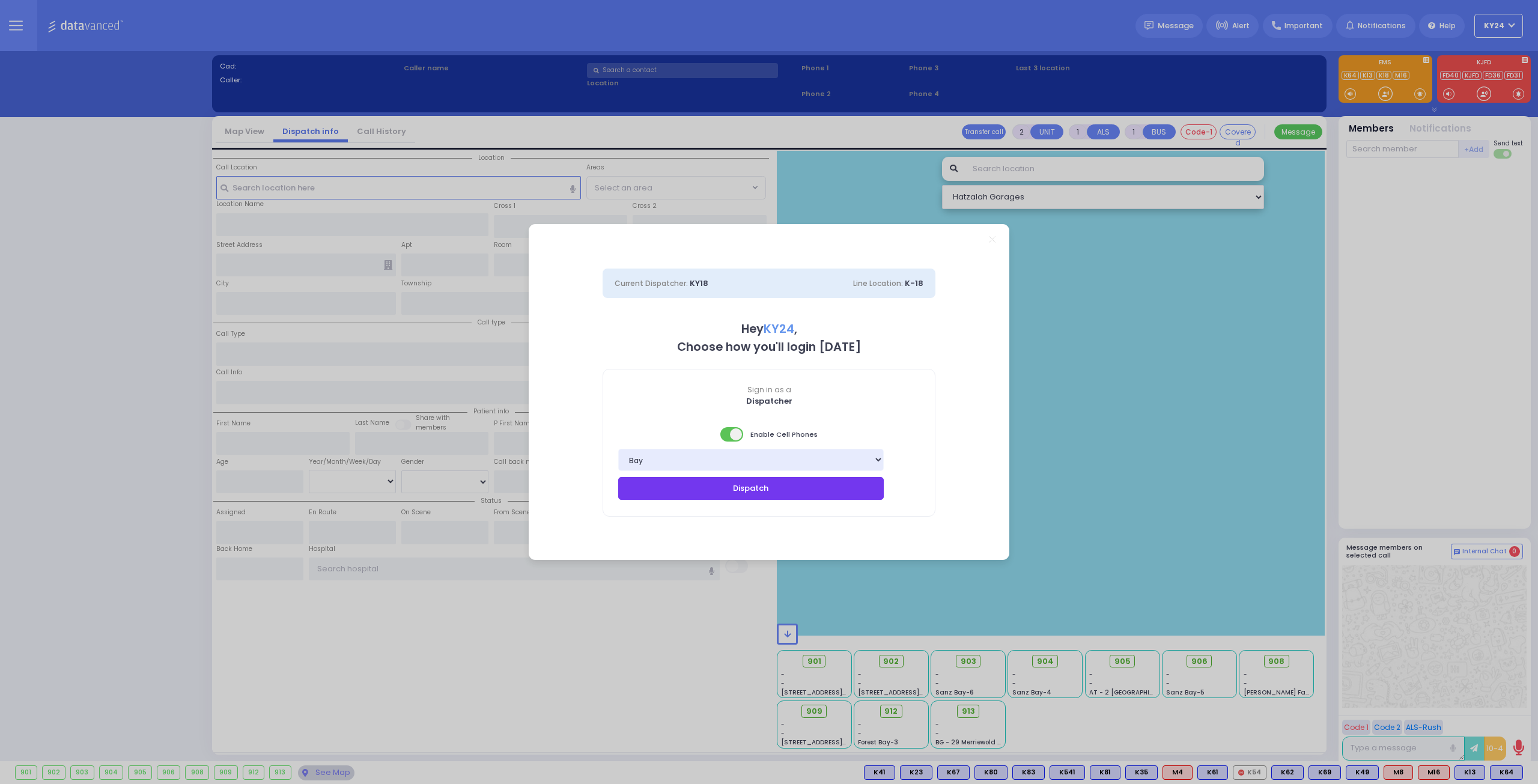
click at [857, 498] on button "Dispatch" at bounding box center [751, 488] width 266 height 23
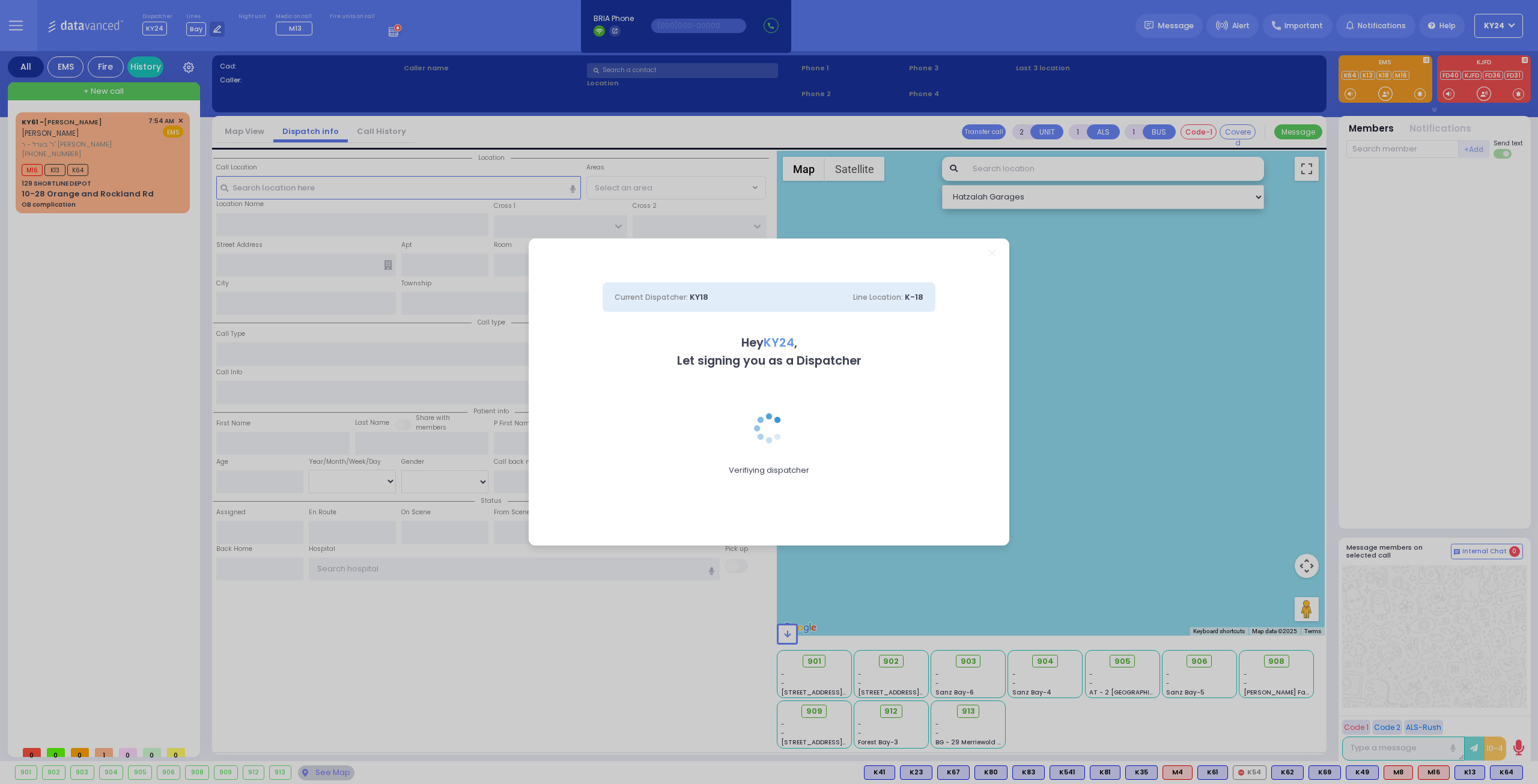
click at [108, 331] on div "Current Dispatcher: KY18 Line Location: K-18 Hey KY24 , Let signing you as a Di…" at bounding box center [769, 392] width 1538 height 784
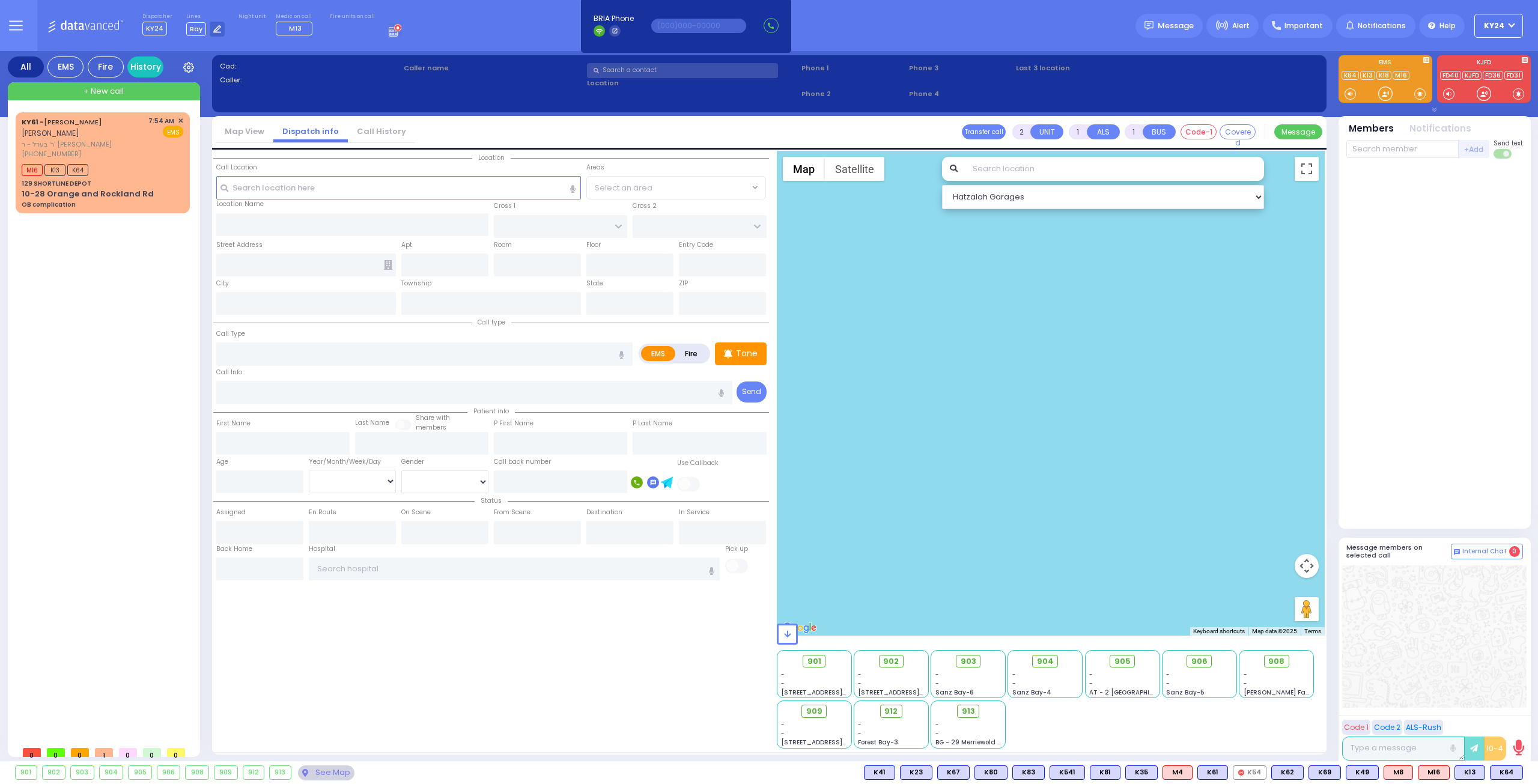
click at [1496, 24] on span "KY24" at bounding box center [1494, 26] width 21 height 11
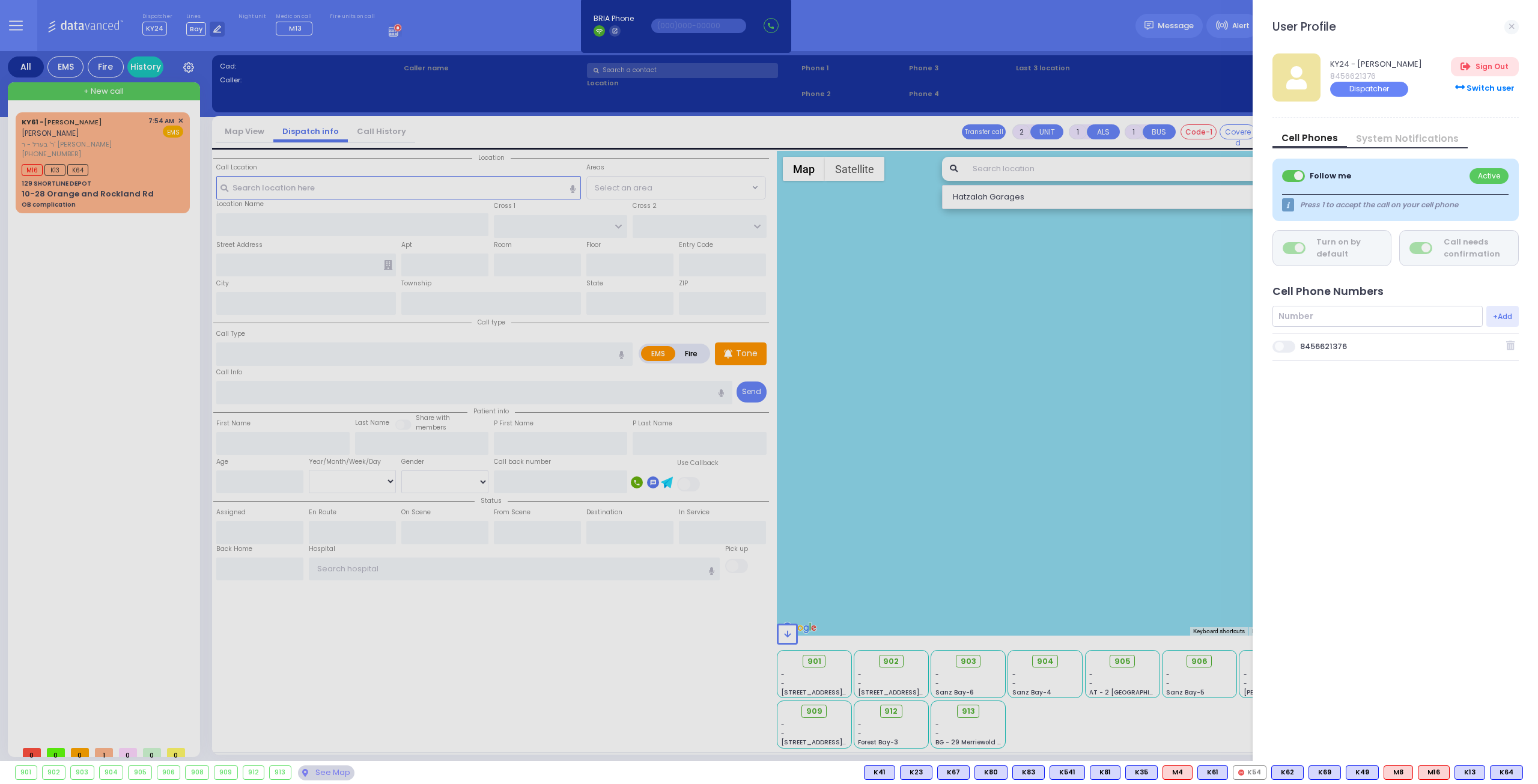
click at [1290, 345] on span at bounding box center [1284, 346] width 24 height 12
click at [672, 339] on input "checkbox" at bounding box center [672, 339] width 0 height 0
click at [106, 337] on div at bounding box center [769, 392] width 1538 height 784
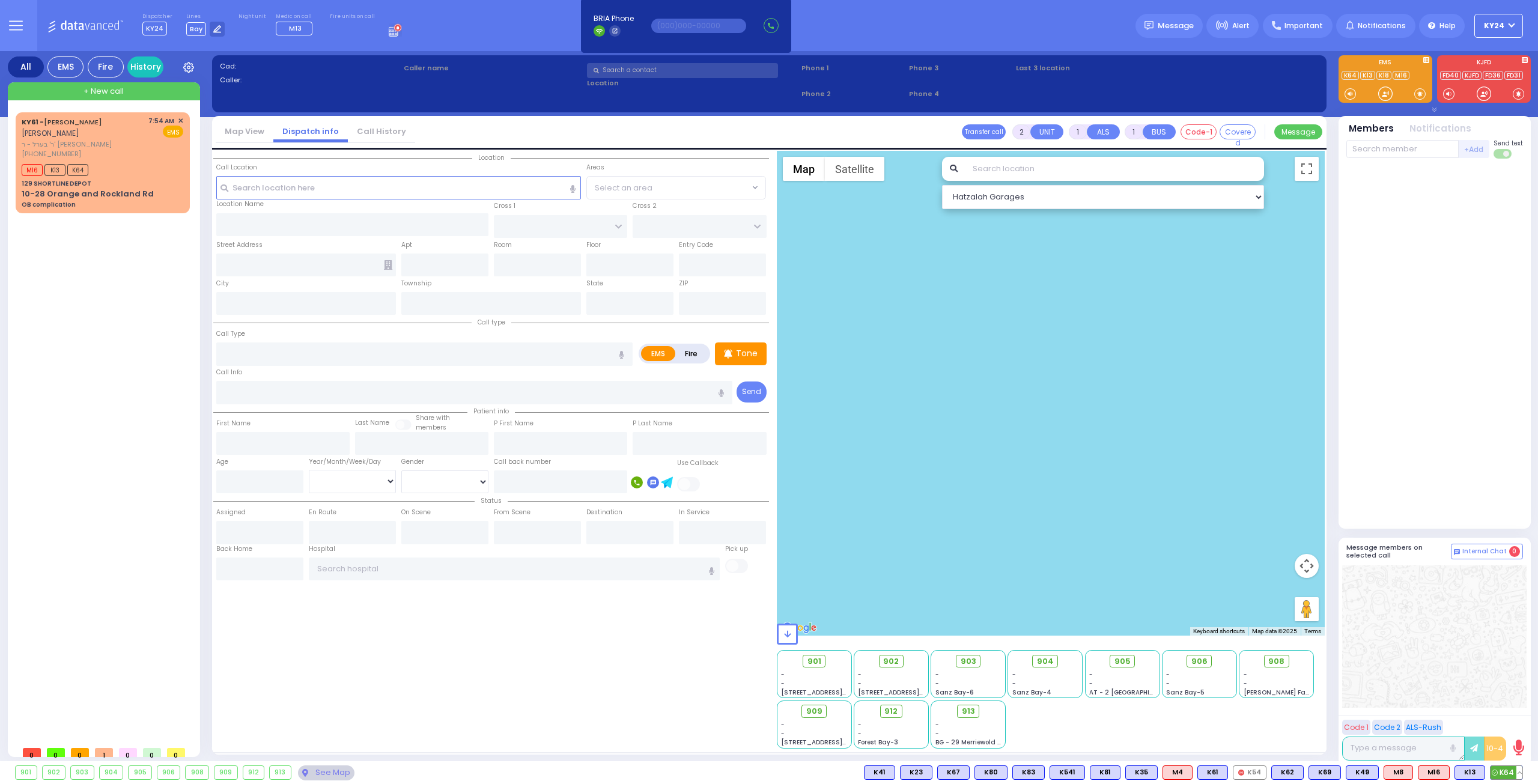
click at [1519, 771] on button at bounding box center [1519, 772] width 6 height 13
click at [1510, 718] on icon at bounding box center [1510, 719] width 12 height 12
click at [1482, 769] on button at bounding box center [1481, 772] width 6 height 13
click at [1474, 718] on icon at bounding box center [1472, 719] width 12 height 12
click at [162, 171] on div "M16 K13 K64" at bounding box center [102, 169] width 161 height 15
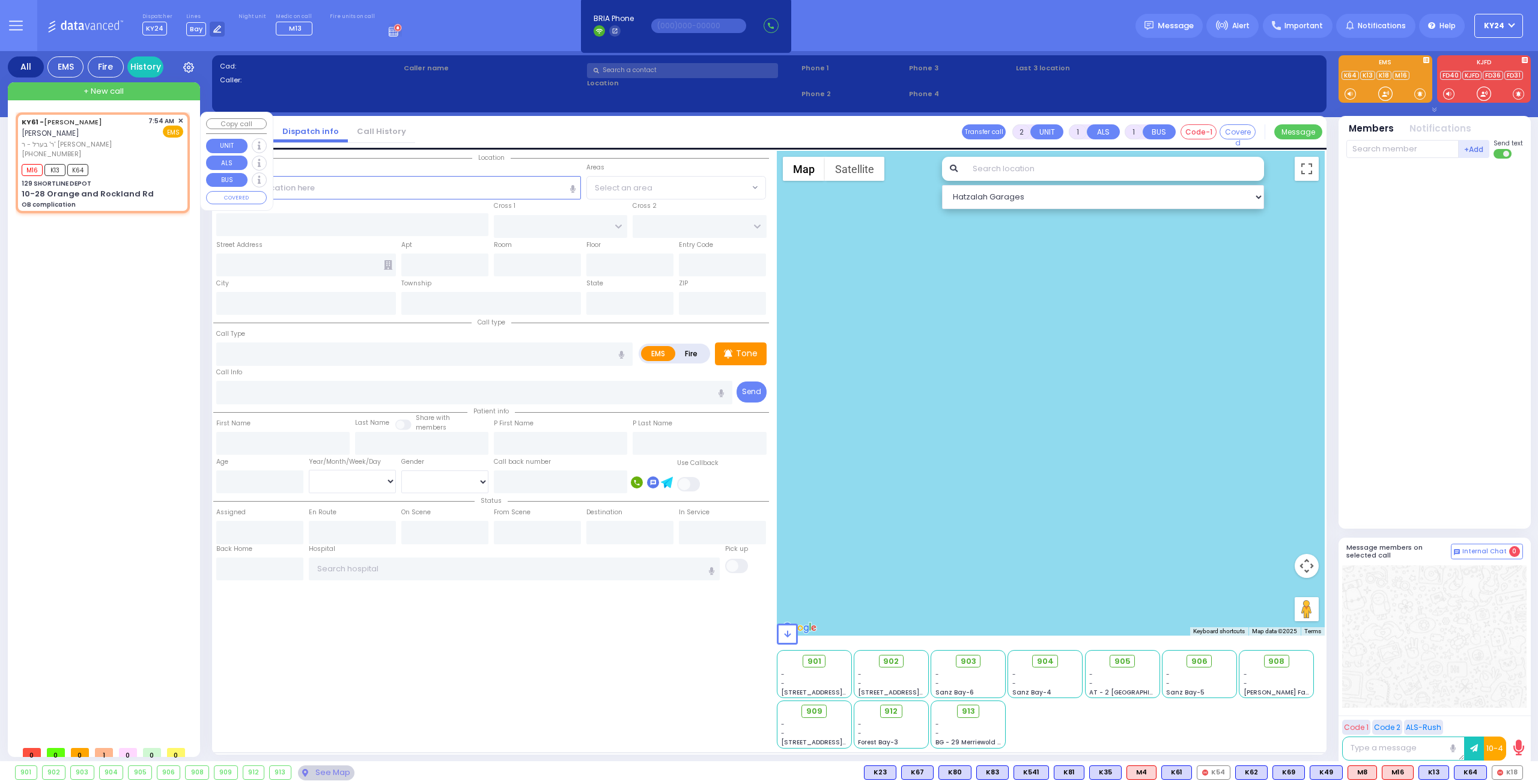
select select
type input "OB complication"
radio input "true"
type input "[PERSON_NAME]"
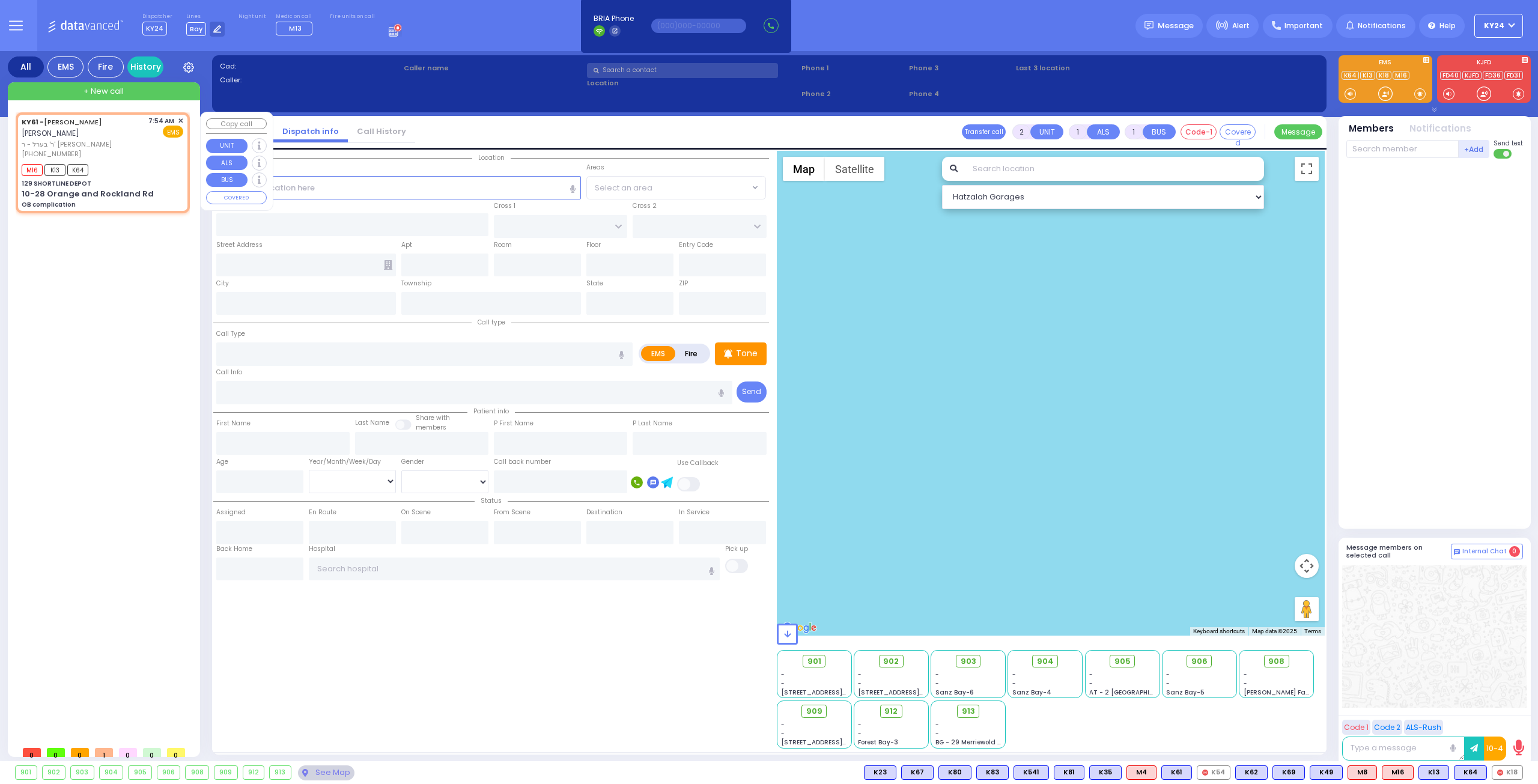
select select
type input "07:54"
type input "07:56"
type input "[GEOGRAPHIC_DATA][PERSON_NAME]"
select select "Hatzalah Garages"
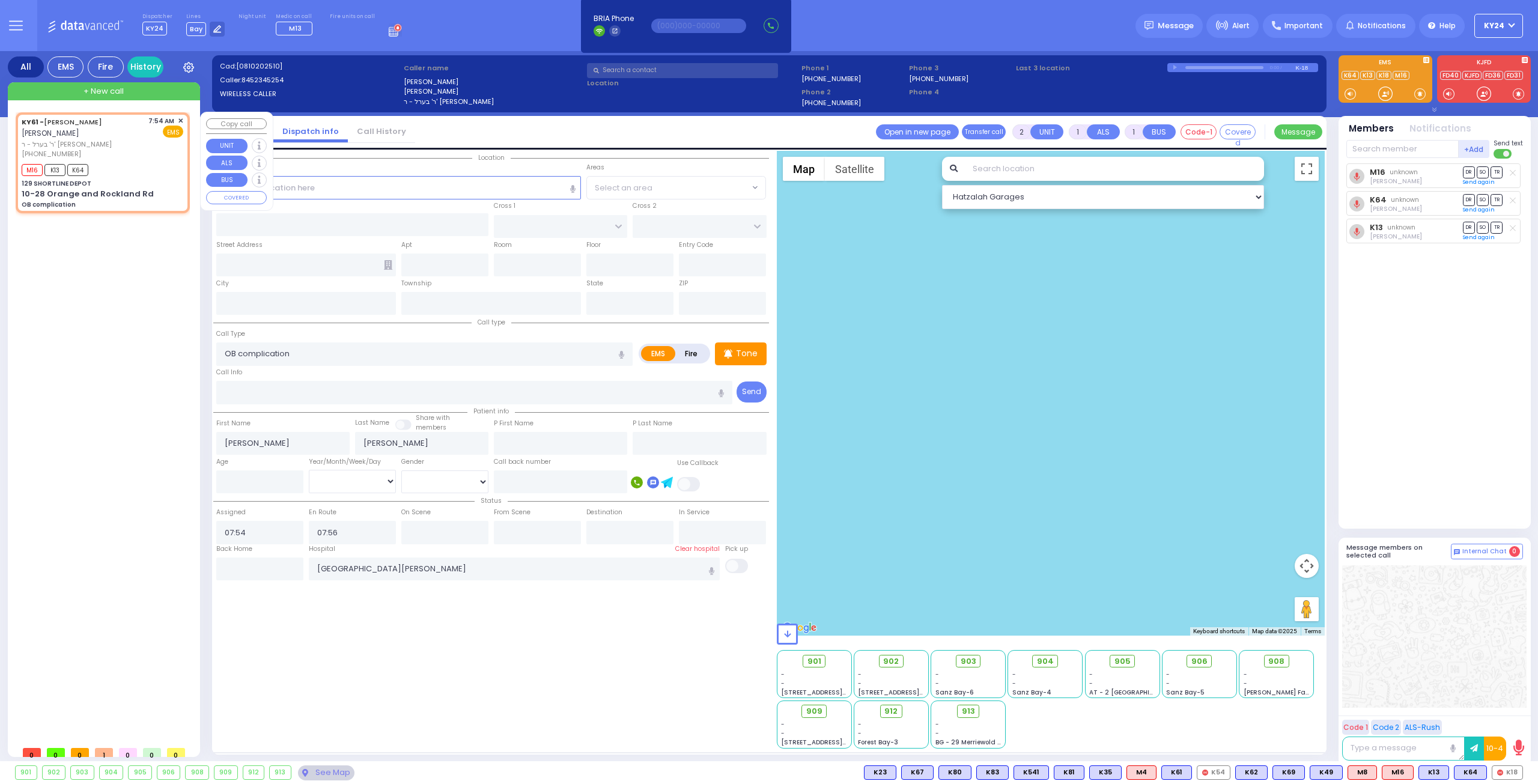
type input "129 SHORTLINE DEPOT"
type input "10-28 Orange and Rockland Rd"
type input "Monroe"
type input "[US_STATE]"
type input "10950"
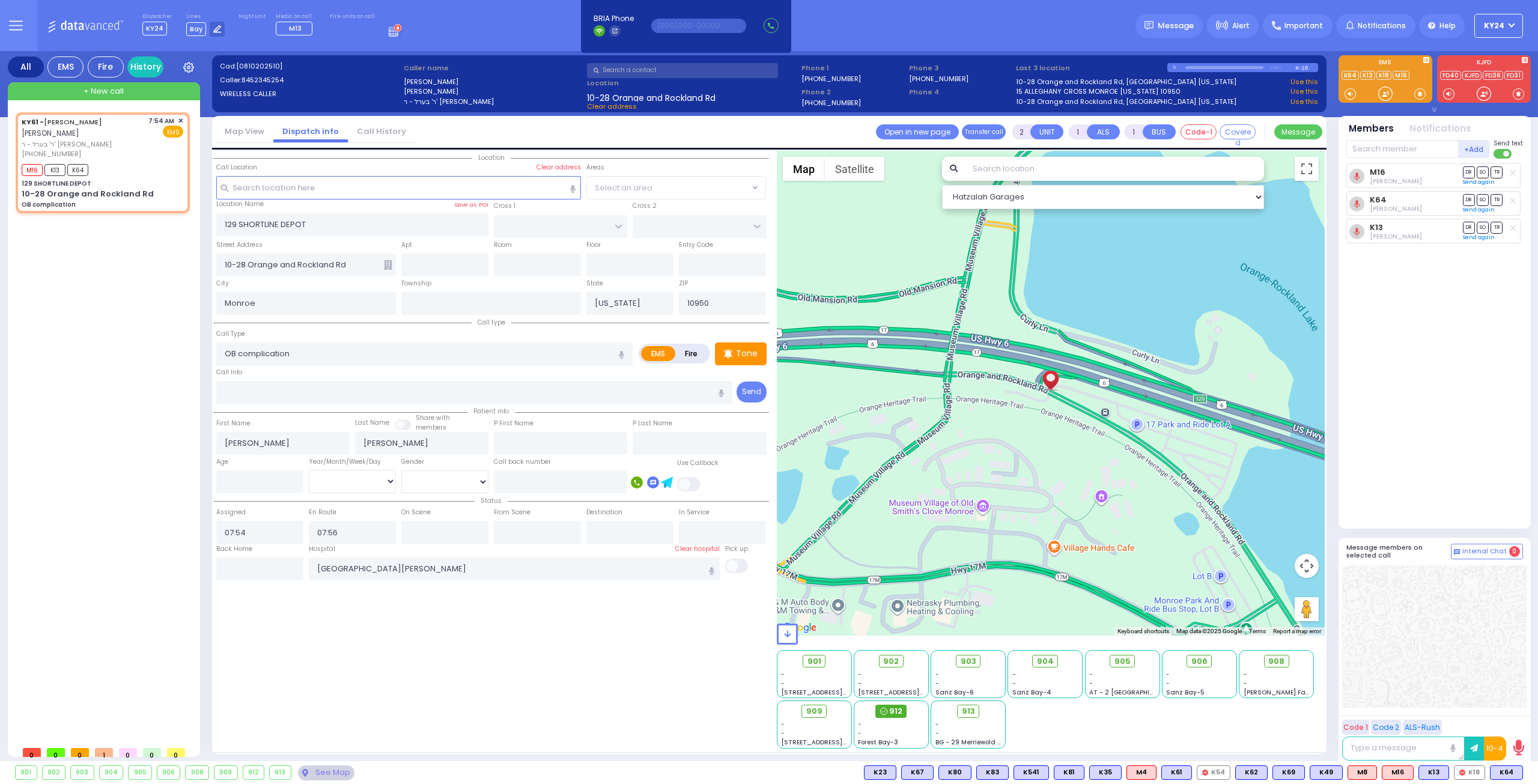
click at [898, 709] on span "912" at bounding box center [895, 711] width 13 height 12
select select
radio input "true"
select select
select select "Hatzalah Garages"
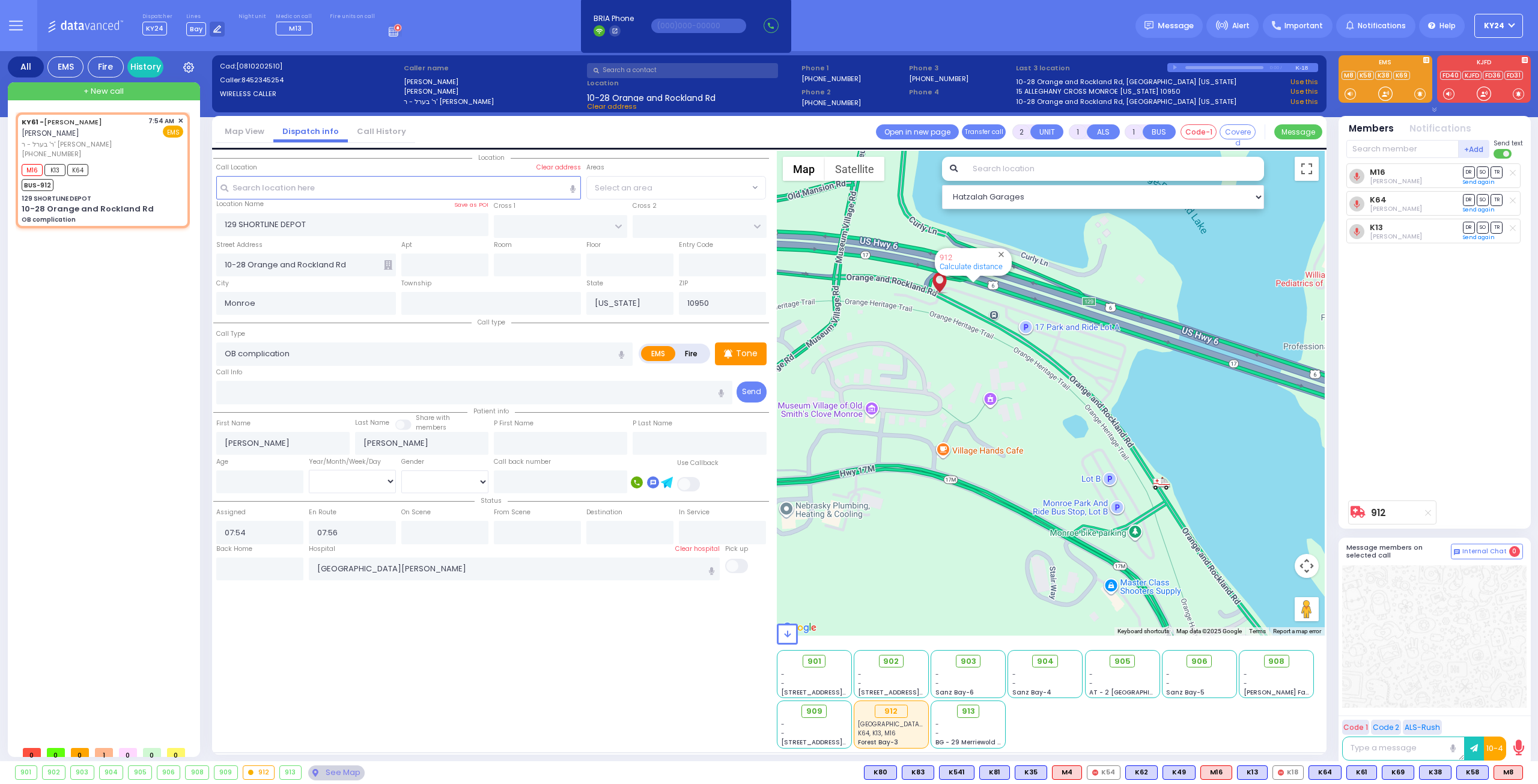
type input "6"
select select
radio input "true"
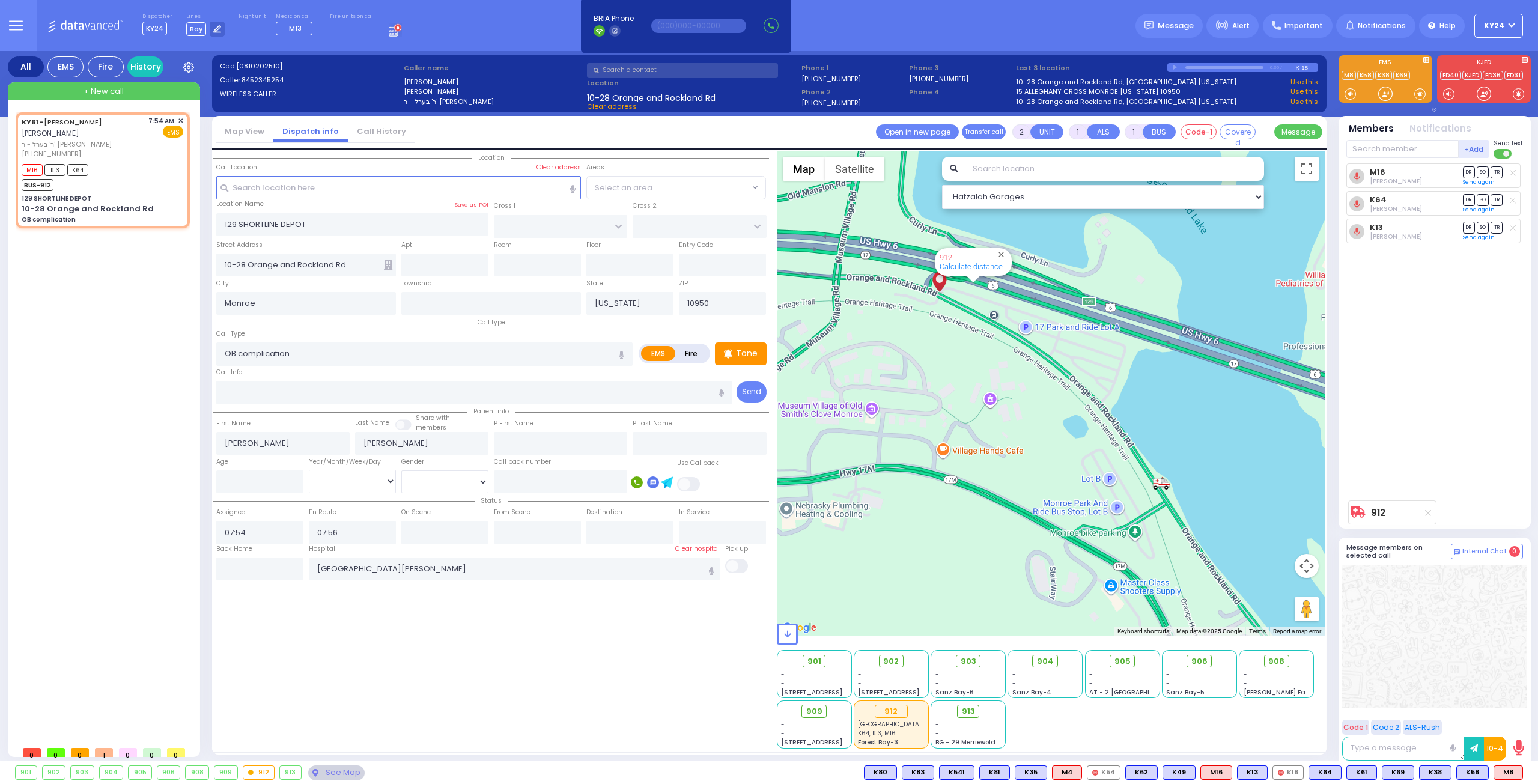
type input "Unknown"
select select "Year"
select select "Hatzalah Garages"
select select
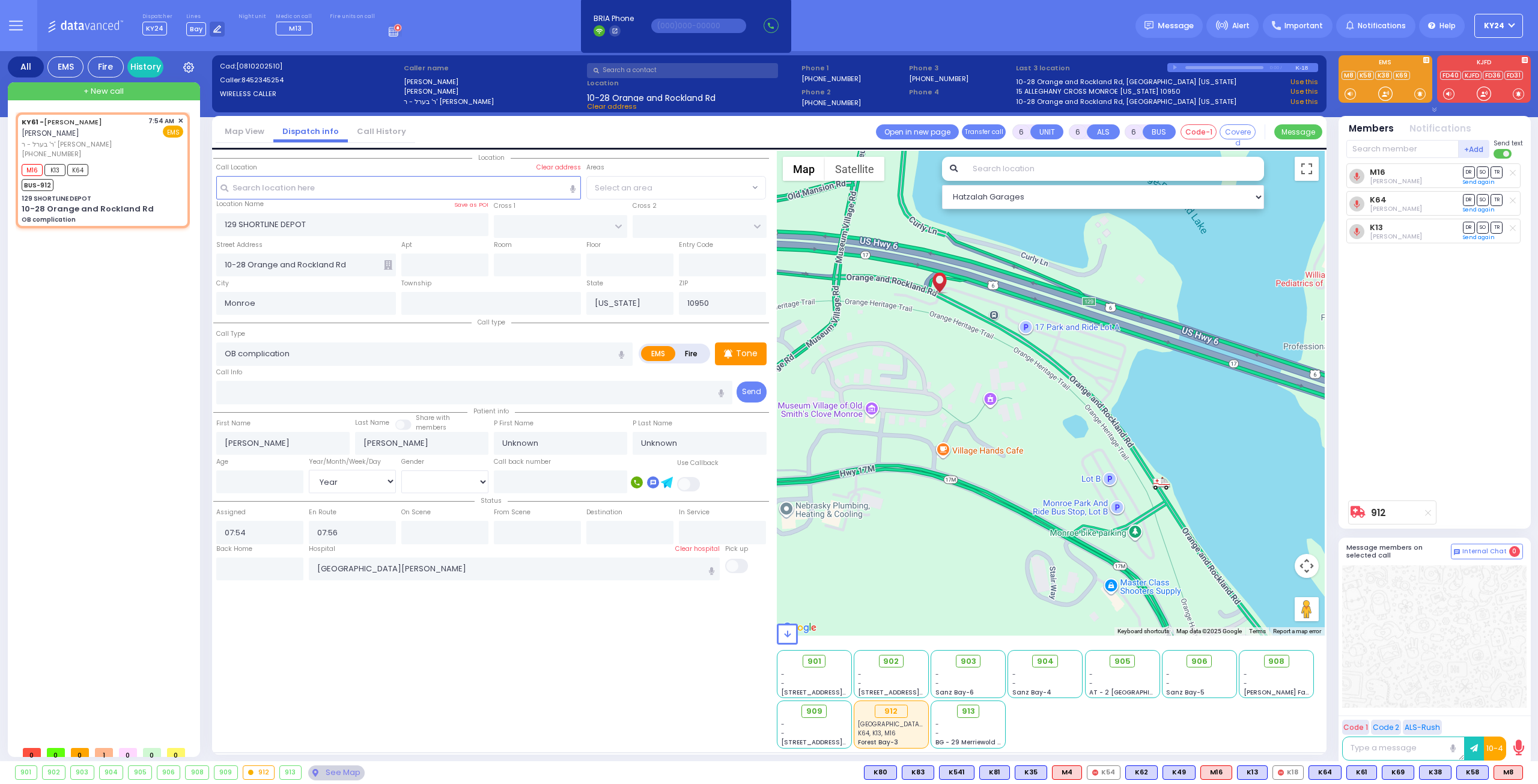
radio input "true"
select select "Year"
type input "08:13"
type input "08:25"
select select
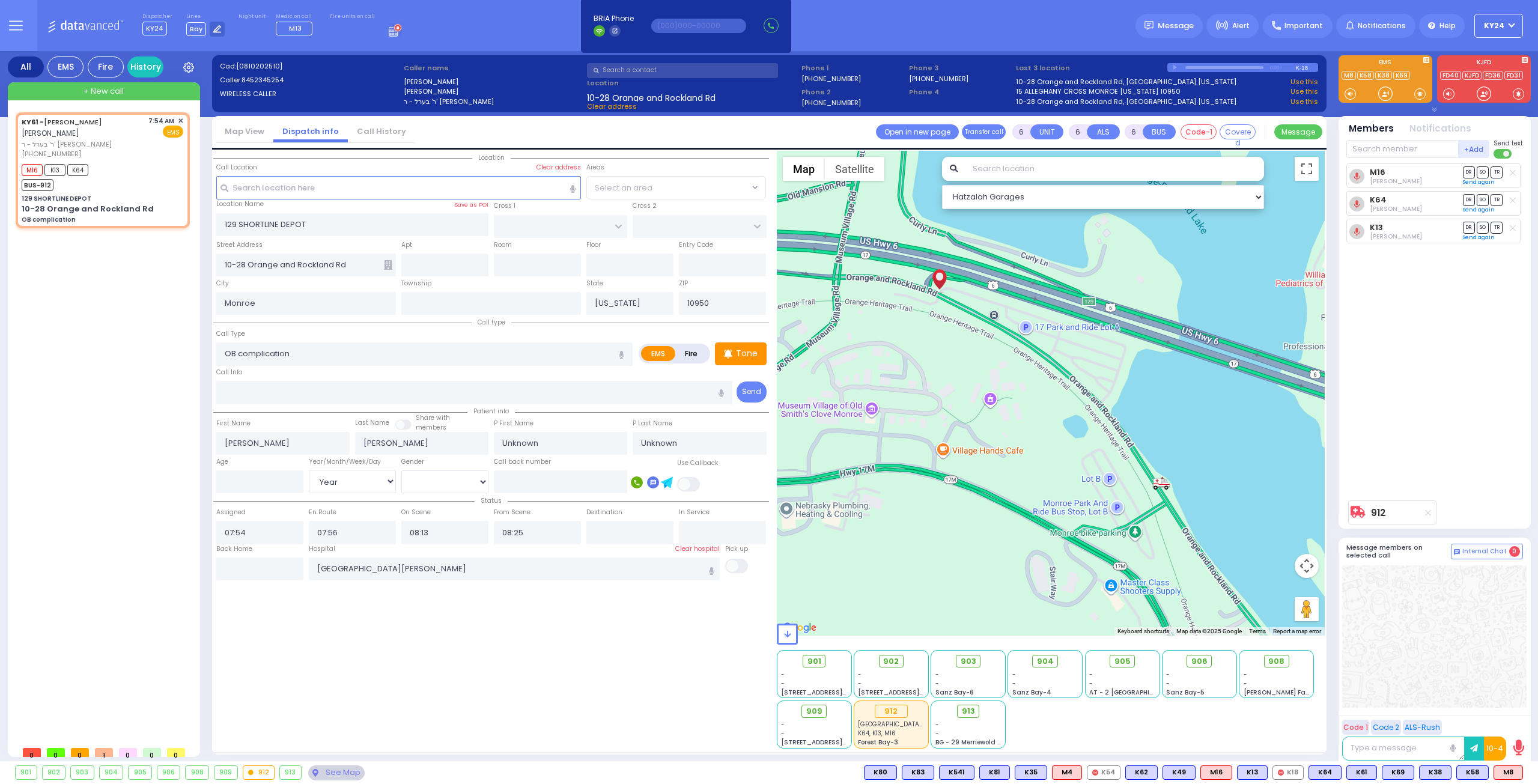
radio input "true"
select select "Year"
select select "Hatzalah Garages"
select select
radio input "true"
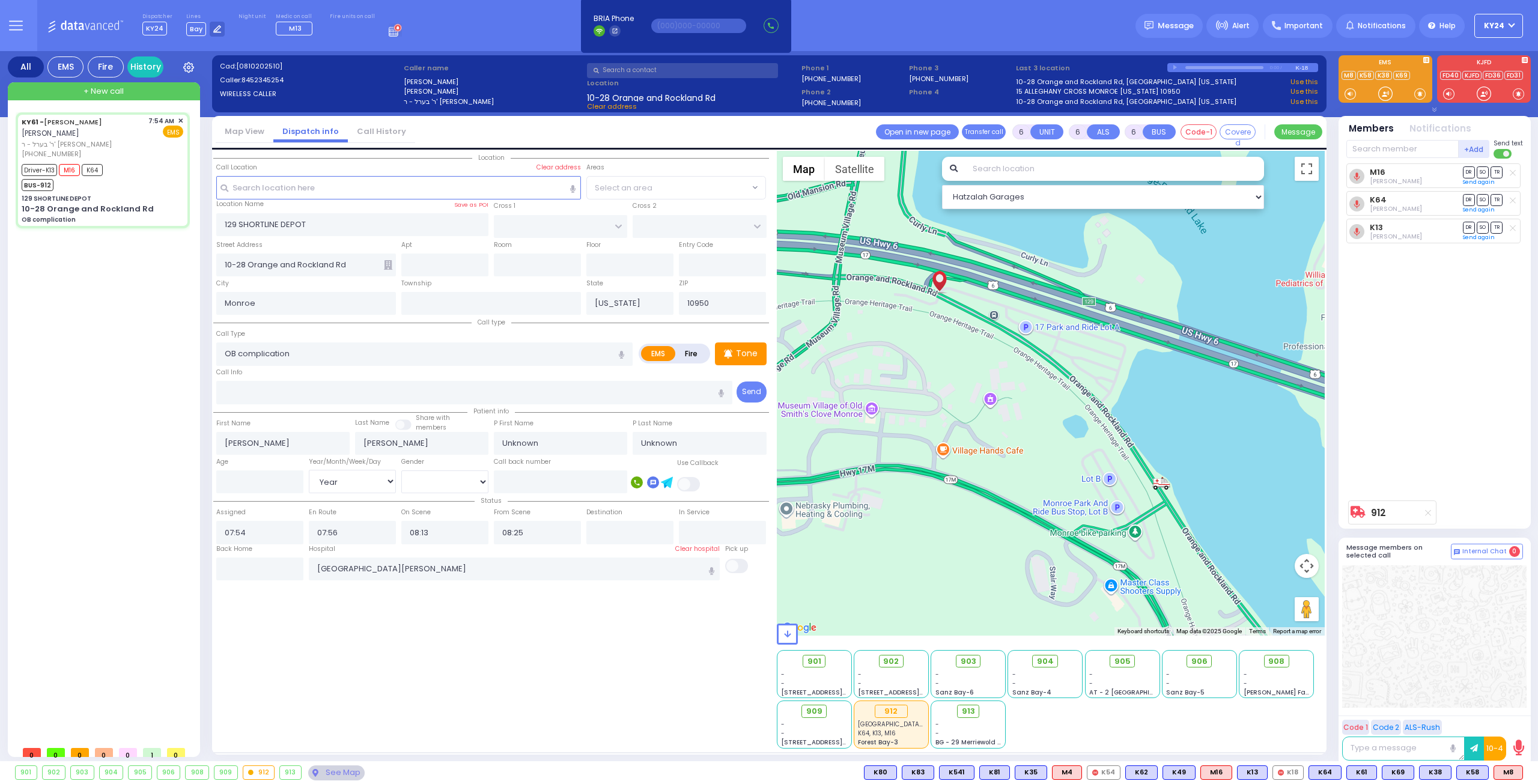
type input "[PERSON_NAME]"
type input "37"
select select "Year"
select select "[DEMOGRAPHIC_DATA]"
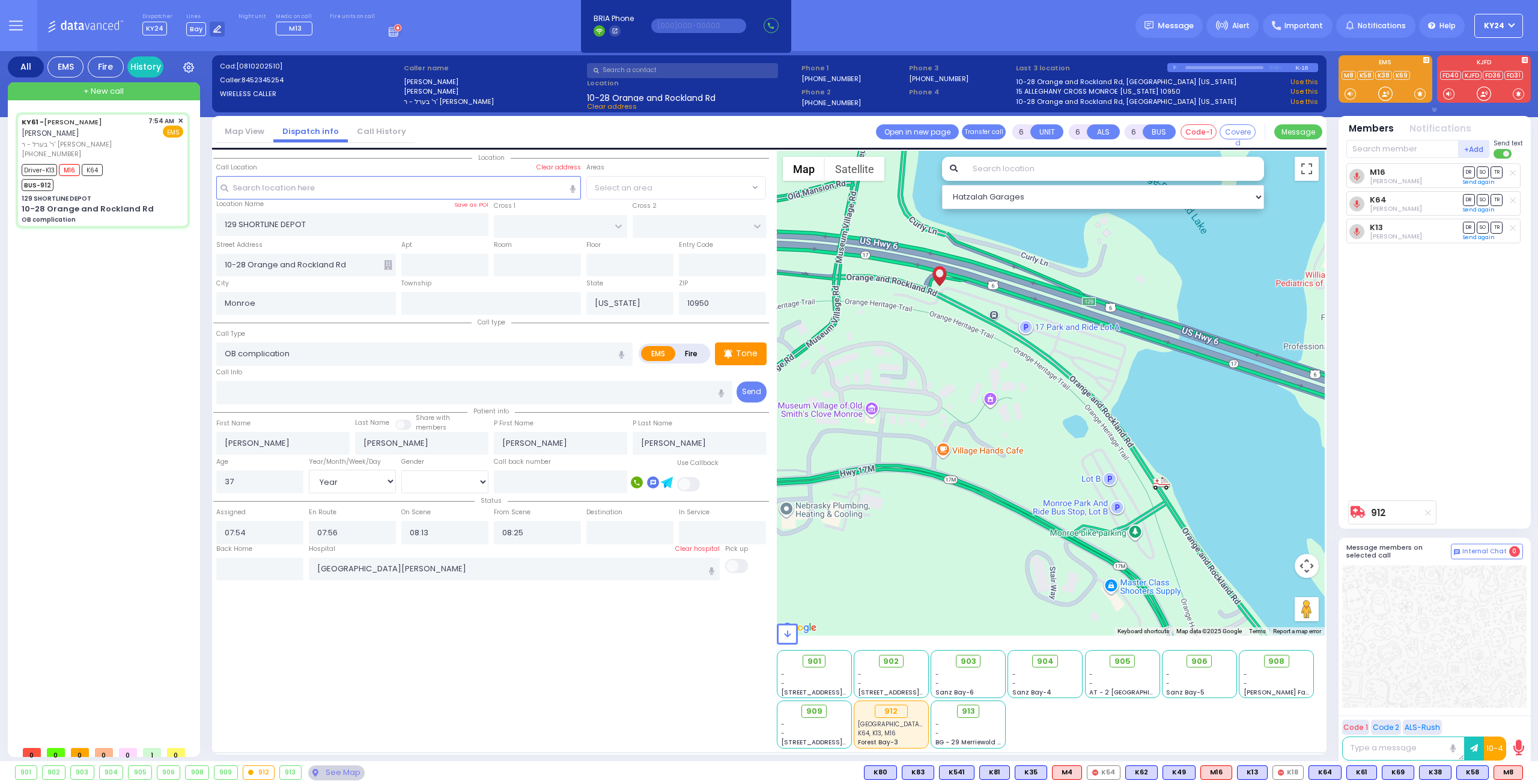
select select "Hatzalah Garages"
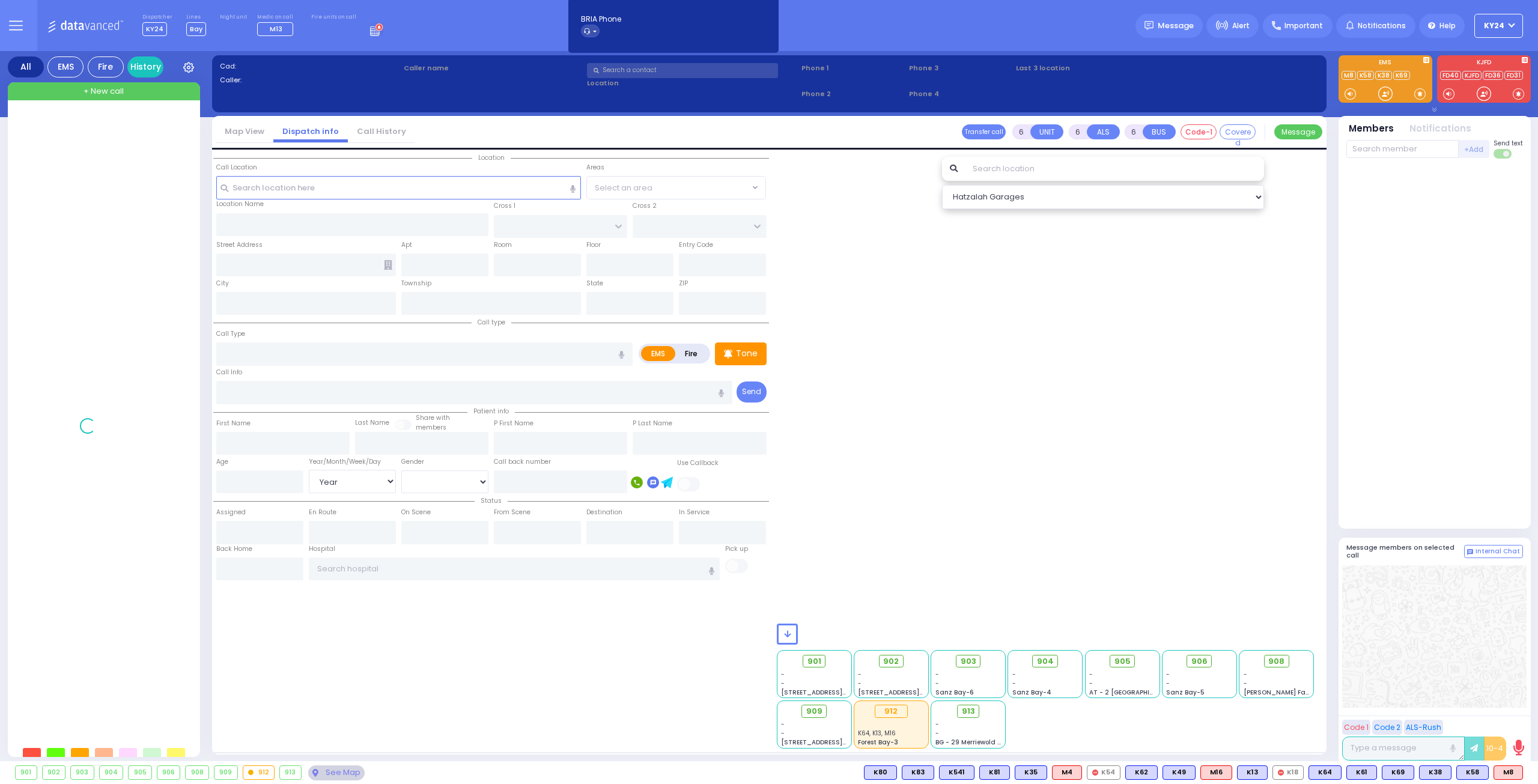
select select "Year"
select select "[DEMOGRAPHIC_DATA]"
